Goal: Information Seeking & Learning: Understand process/instructions

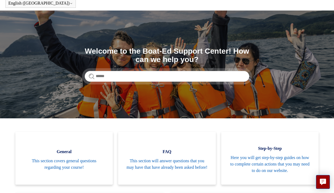
scroll to position [24, 0]
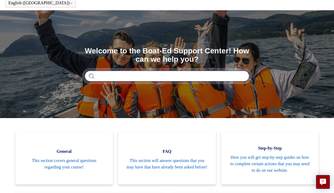
click at [130, 76] on input "Search" at bounding box center [167, 76] width 164 height 11
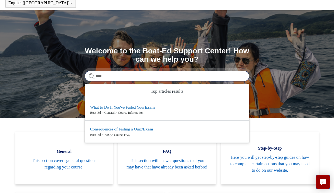
type input "****"
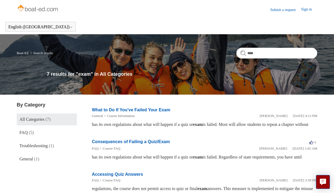
click at [278, 9] on link "Submit a request" at bounding box center [285, 10] width 31 height 6
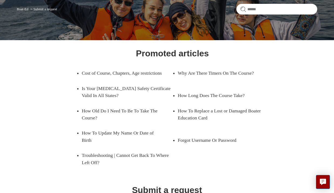
scroll to position [51, 0]
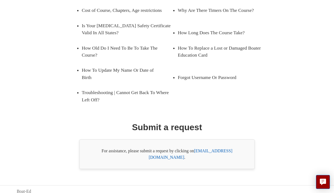
click at [210, 153] on link "[EMAIL_ADDRESS][DOMAIN_NAME]" at bounding box center [191, 154] width 84 height 11
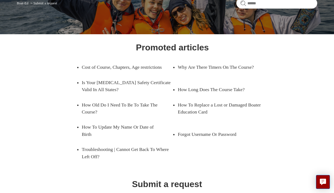
scroll to position [0, 0]
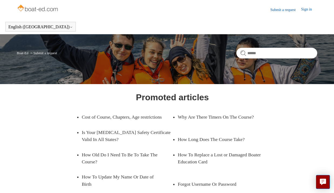
click at [286, 9] on link "Submit a request" at bounding box center [285, 10] width 31 height 6
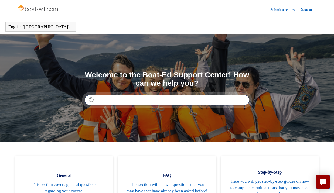
click at [122, 102] on input "Search" at bounding box center [167, 100] width 164 height 11
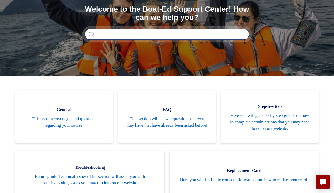
scroll to position [66, 0]
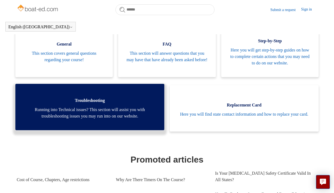
click at [121, 119] on span "Running into Technical issues? This section will assist you with troubleshootin…" at bounding box center [89, 113] width 133 height 13
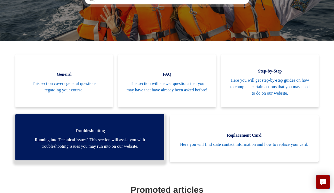
scroll to position [116, 0]
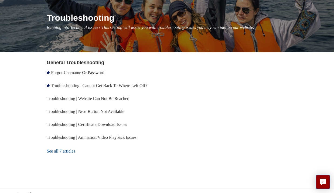
scroll to position [61, 0]
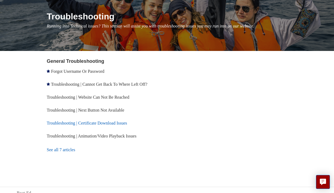
click at [121, 123] on link "Troubleshooting | Certificate Download Issues" at bounding box center [87, 123] width 80 height 5
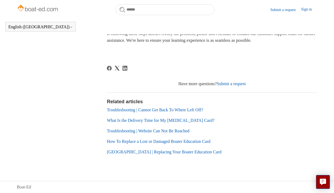
scroll to position [461, 0]
click at [237, 83] on link "Submit a request" at bounding box center [231, 83] width 29 height 5
